Goal: Transaction & Acquisition: Download file/media

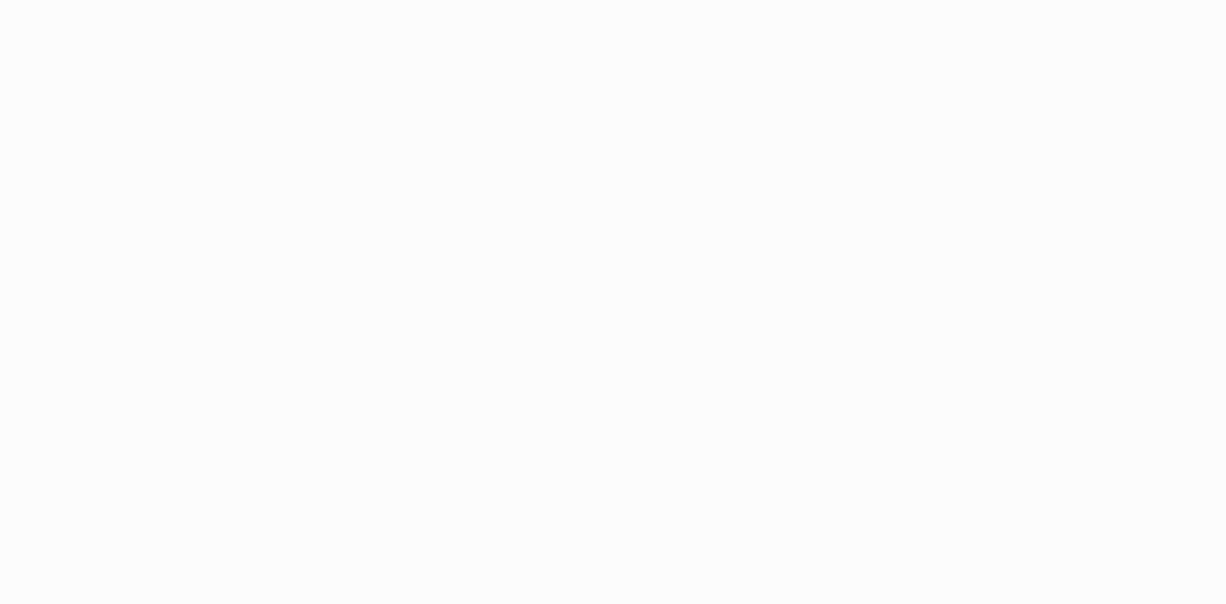
click at [382, 242] on html at bounding box center [613, 302] width 1226 height 604
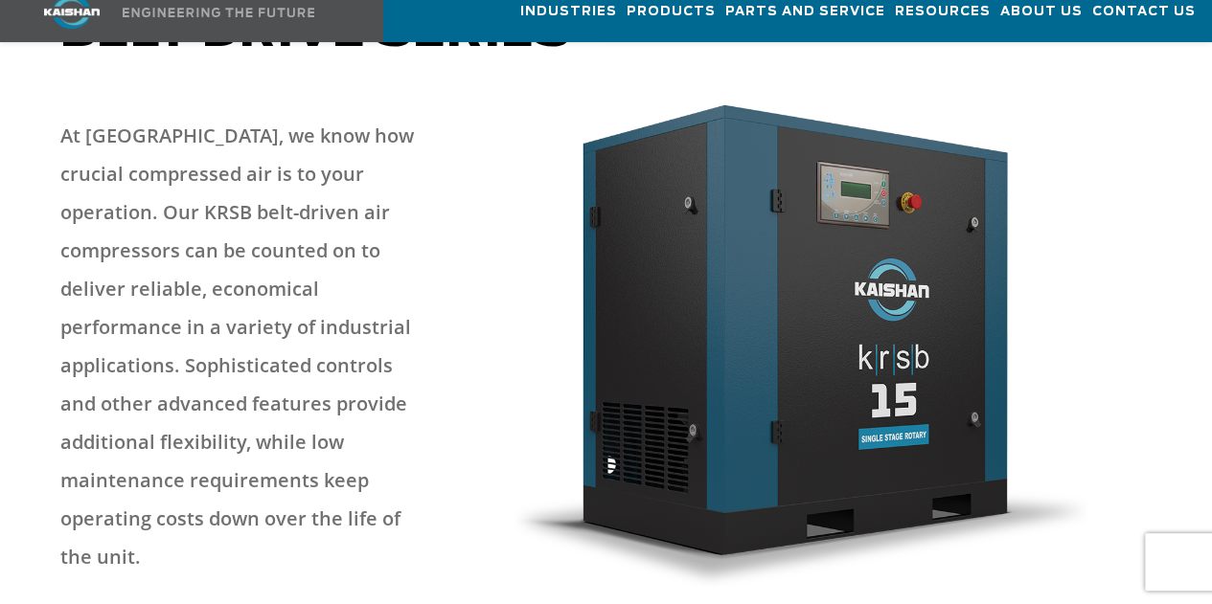
scroll to position [862, 0]
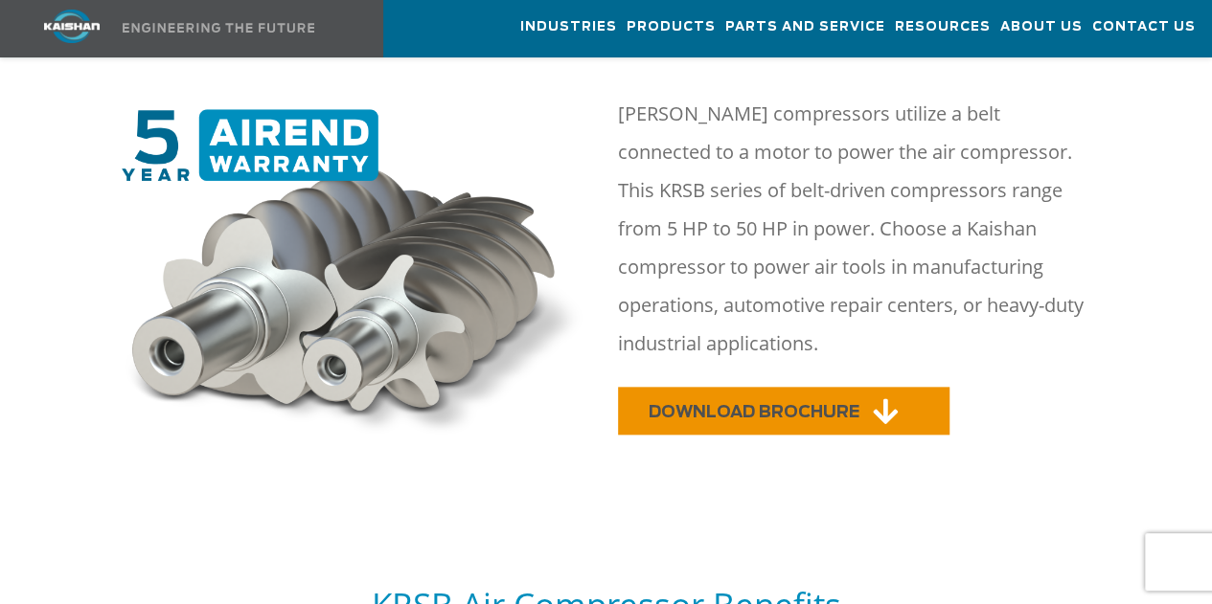
click at [766, 404] on span "DOWNLOAD BROCHURE" at bounding box center [754, 412] width 211 height 16
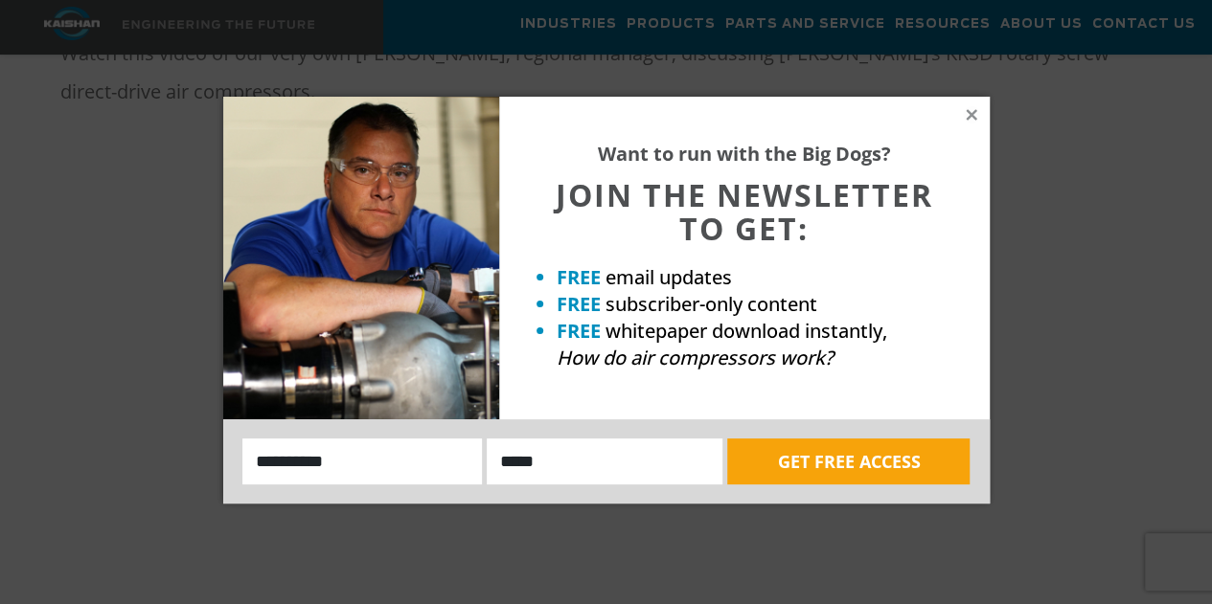
scroll to position [479, 0]
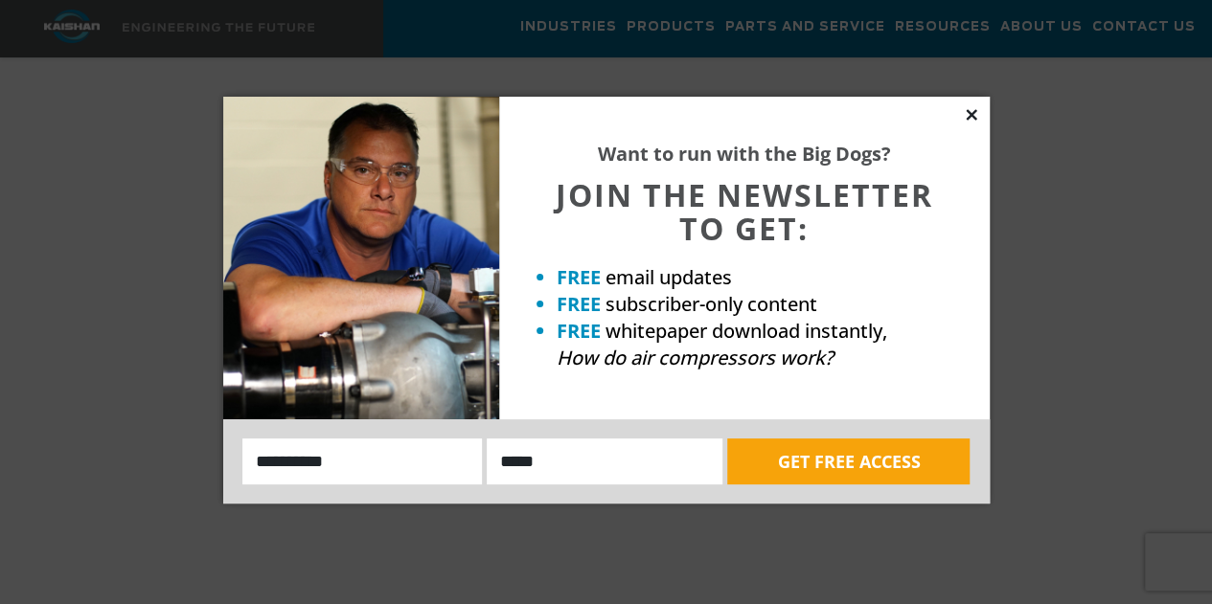
click at [971, 114] on icon at bounding box center [971, 114] width 11 height 11
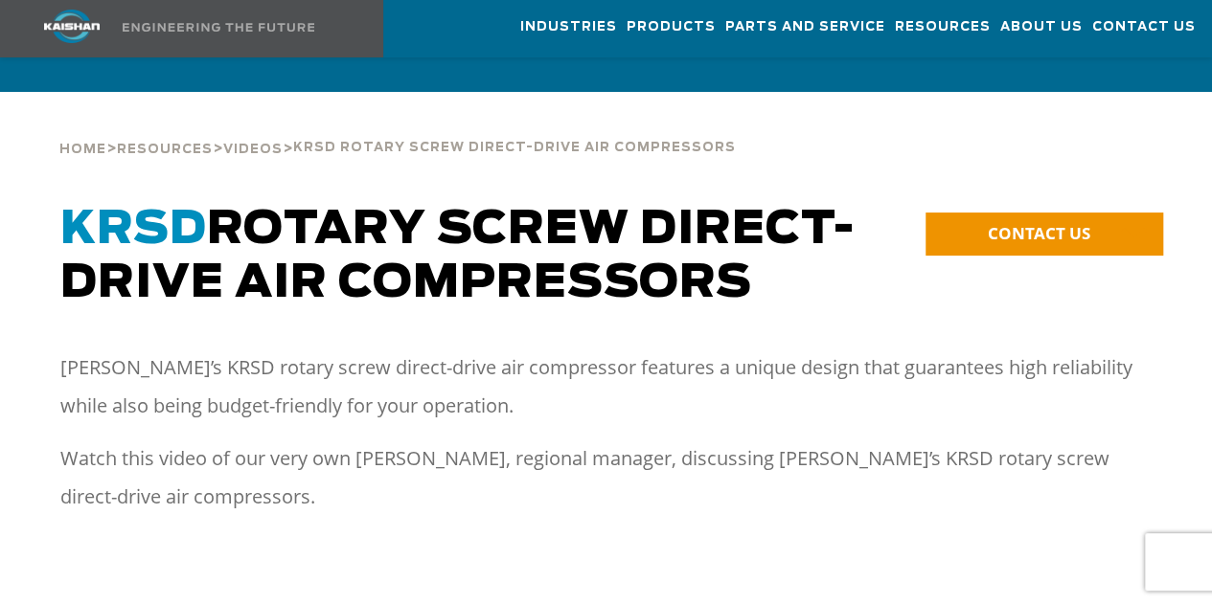
scroll to position [0, 0]
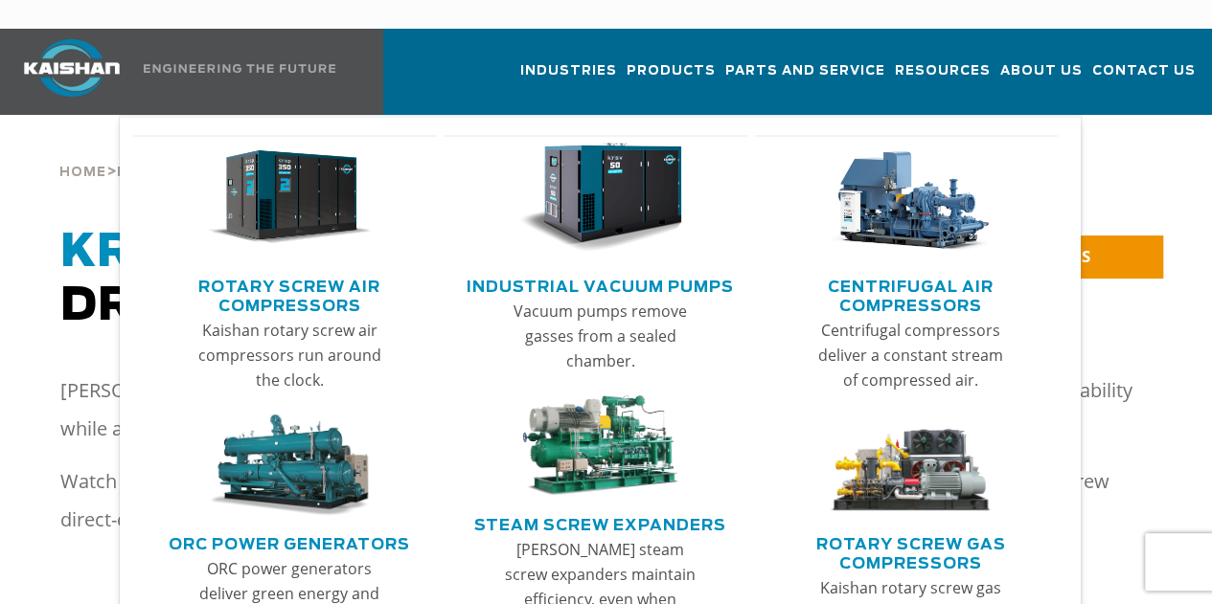
click at [311, 270] on link "Rotary Screw Air Compressors" at bounding box center [290, 294] width 295 height 48
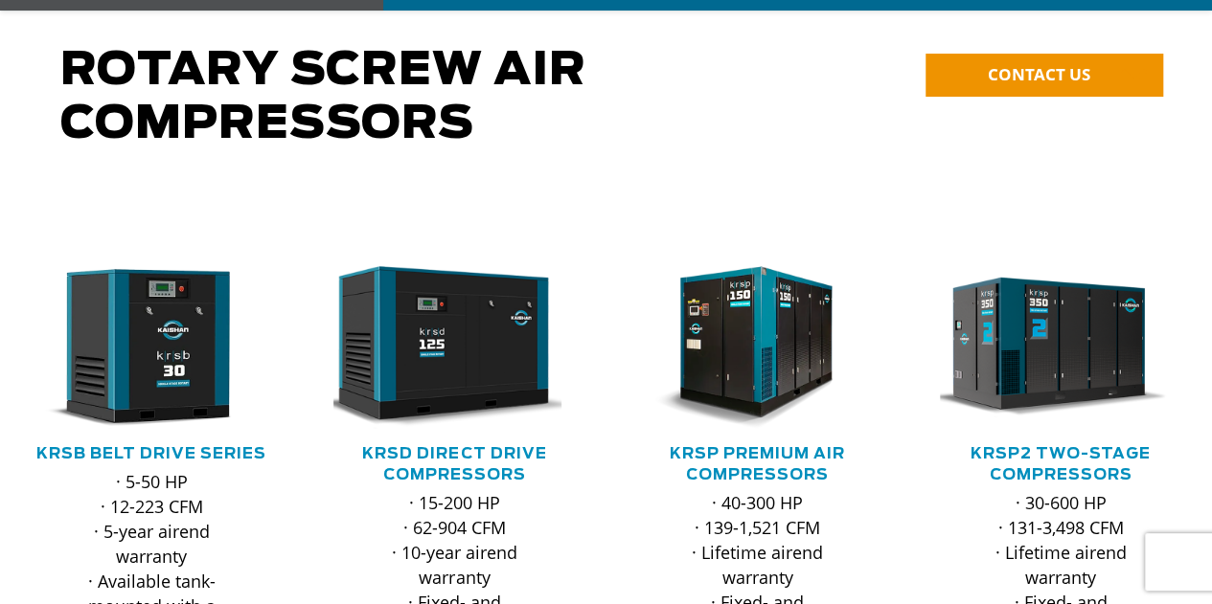
scroll to position [192, 0]
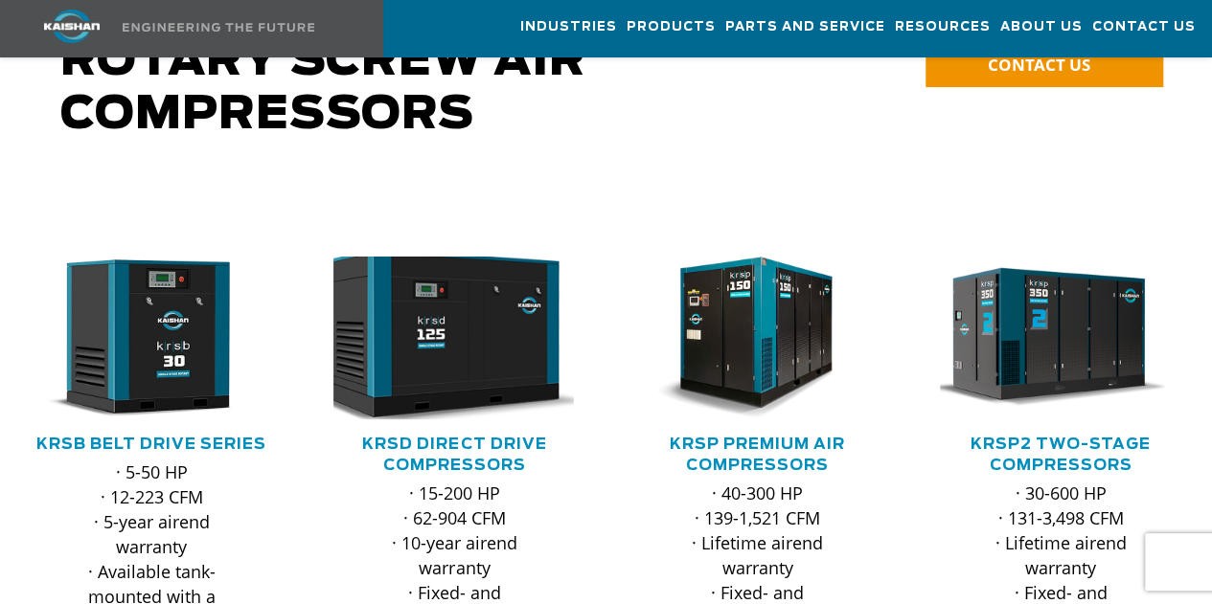
click at [443, 331] on img at bounding box center [441, 337] width 266 height 179
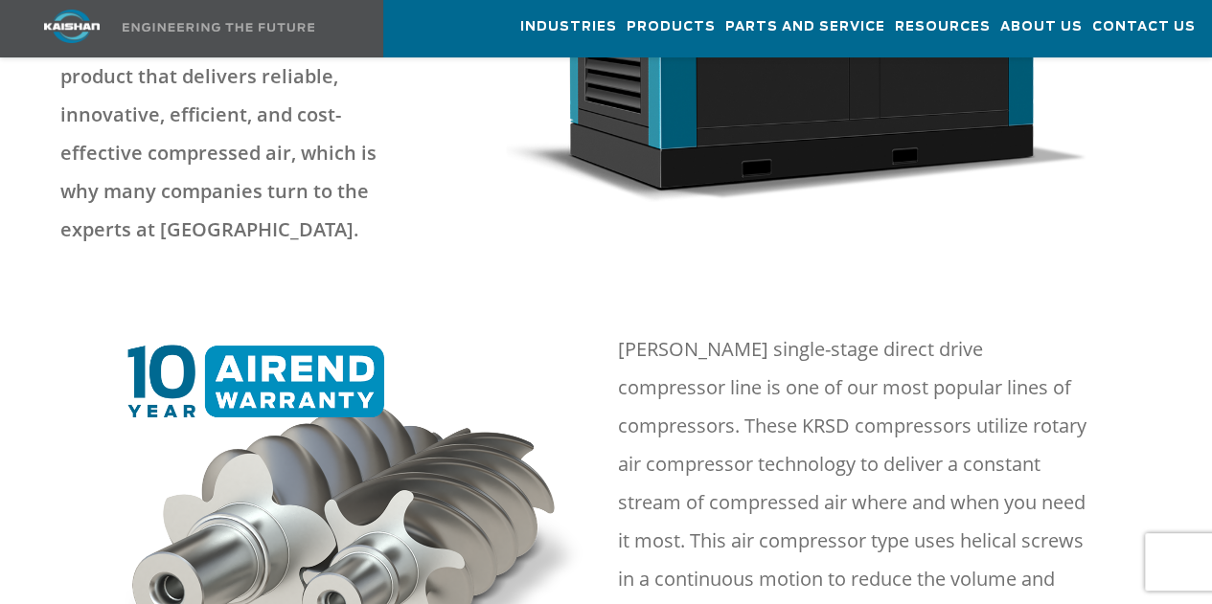
scroll to position [1054, 0]
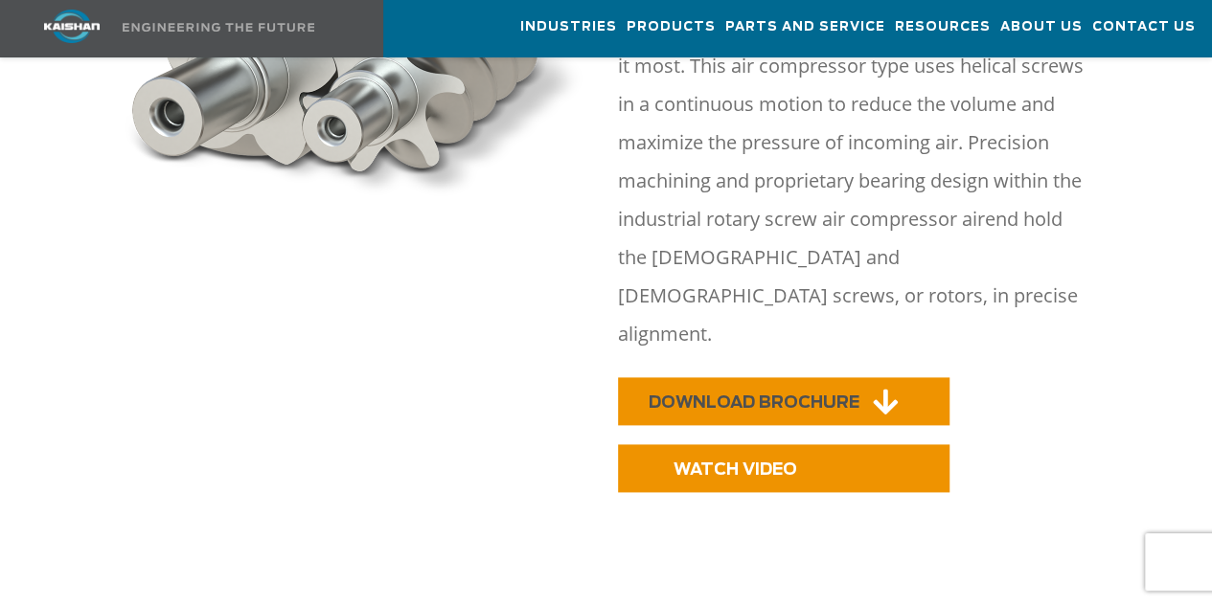
click at [728, 395] on span "DOWNLOAD BROCHURE" at bounding box center [754, 403] width 211 height 16
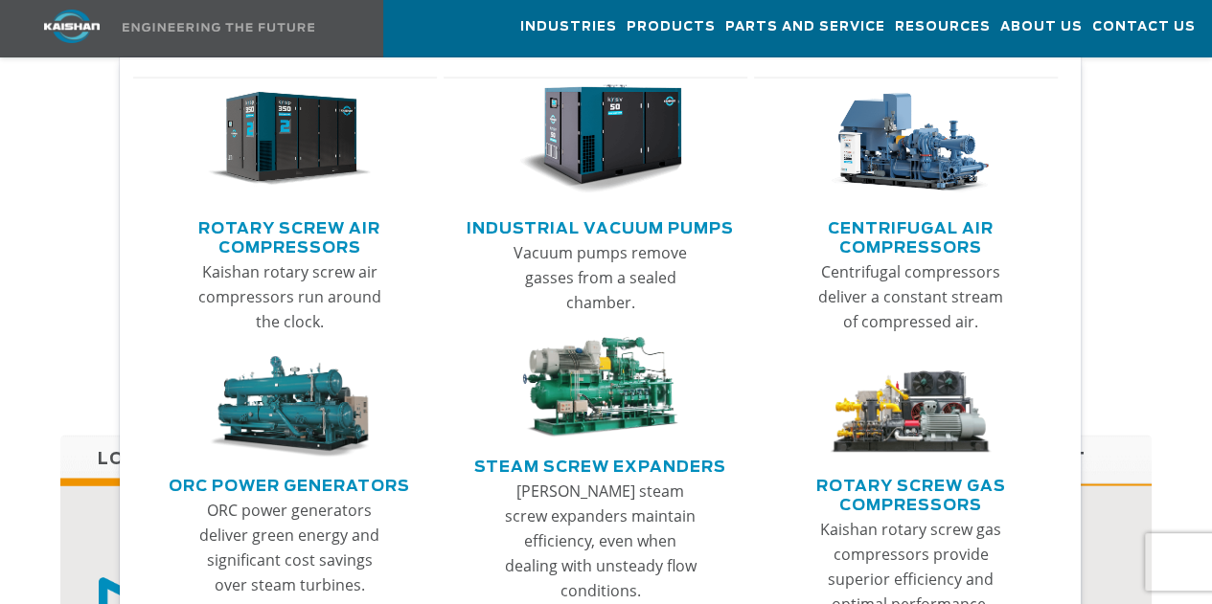
scroll to position [1437, 0]
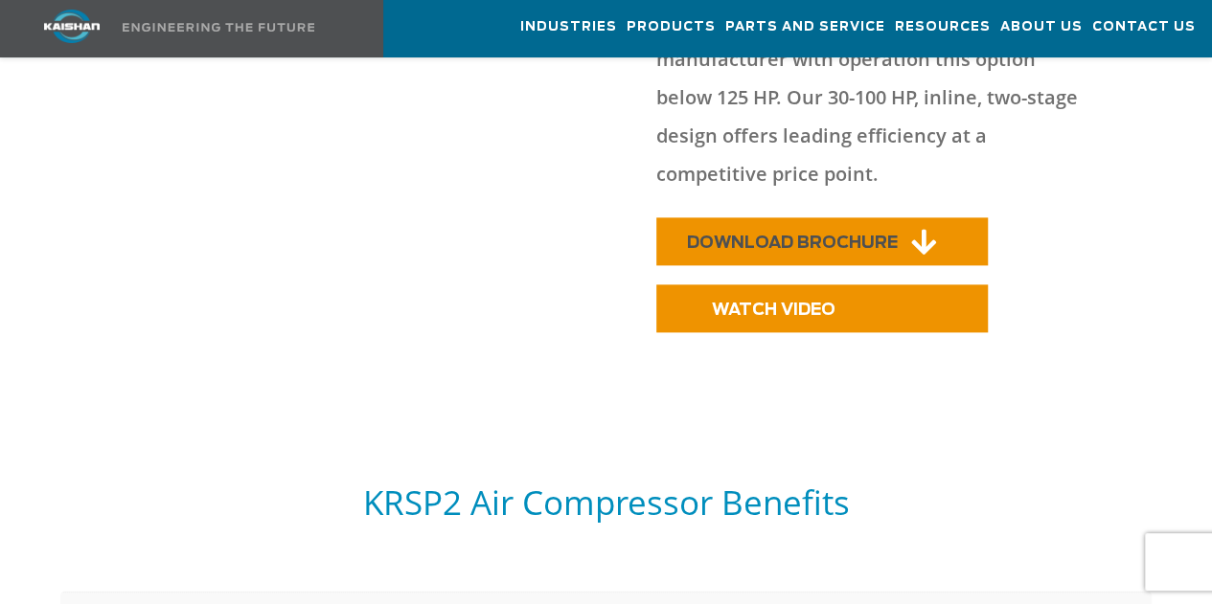
scroll to position [1146, 0]
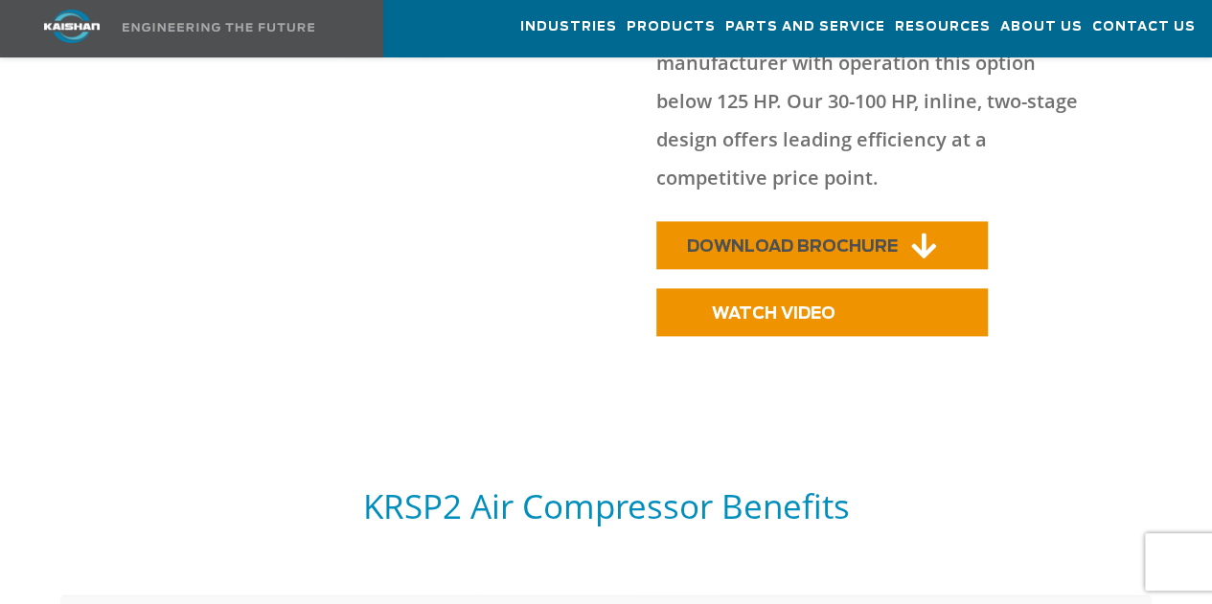
click at [749, 239] on span "DOWNLOAD BROCHURE" at bounding box center [792, 247] width 211 height 16
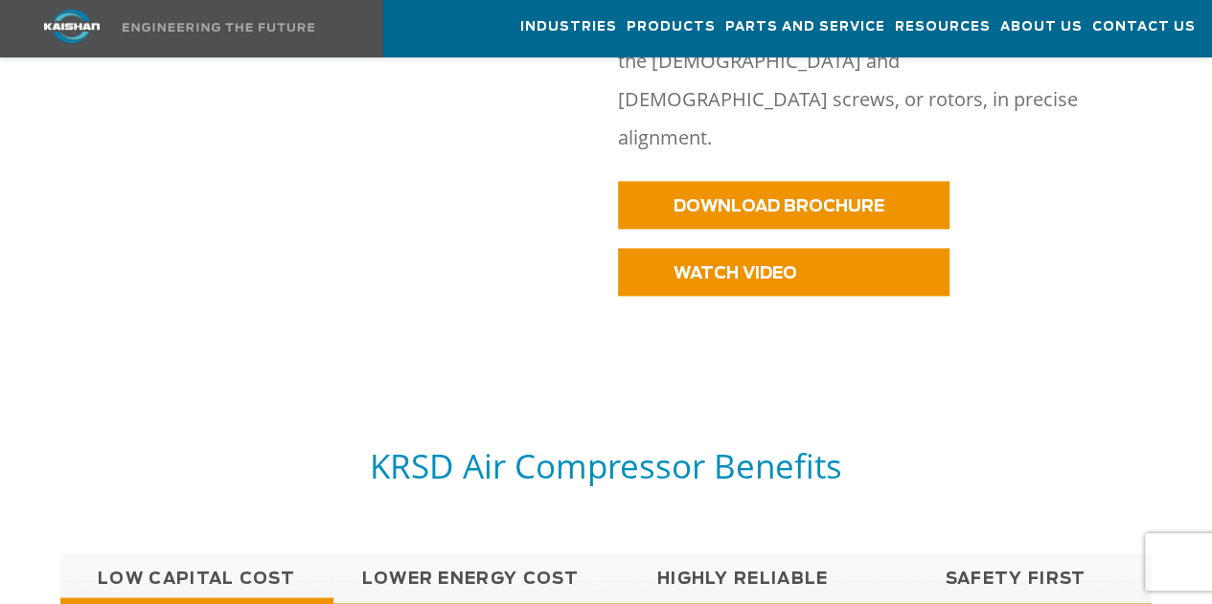
scroll to position [1245, 0]
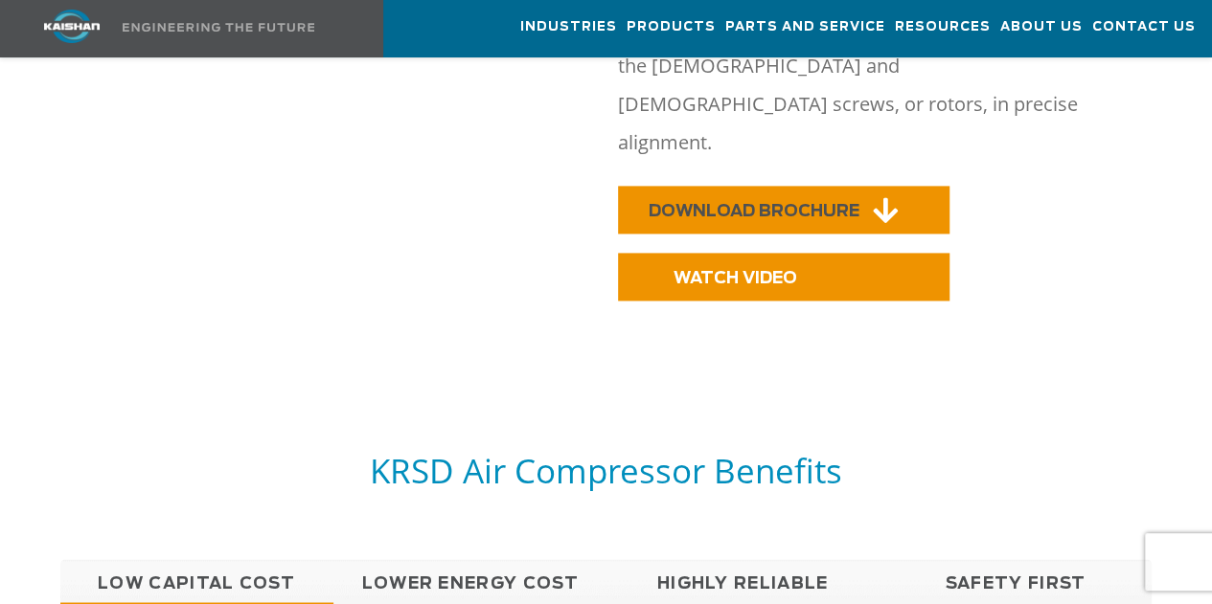
click at [701, 203] on span "DOWNLOAD BROCHURE" at bounding box center [754, 211] width 211 height 16
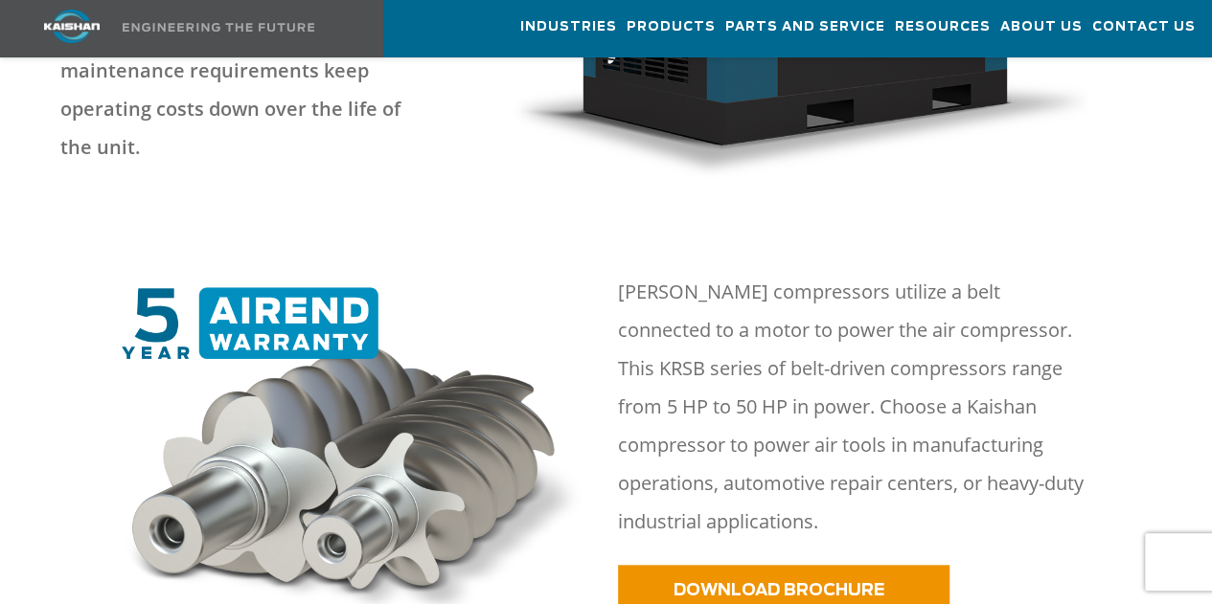
scroll to position [766, 0]
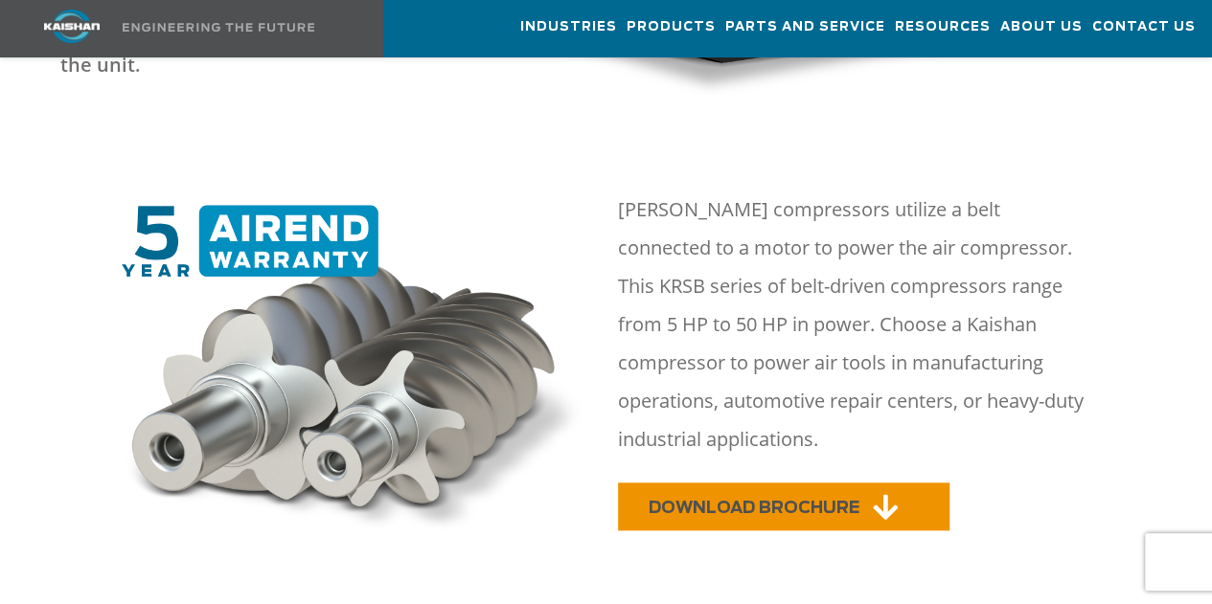
click at [770, 483] on link "DOWNLOAD BROCHURE" at bounding box center [783, 507] width 331 height 48
